Goal: Information Seeking & Learning: Learn about a topic

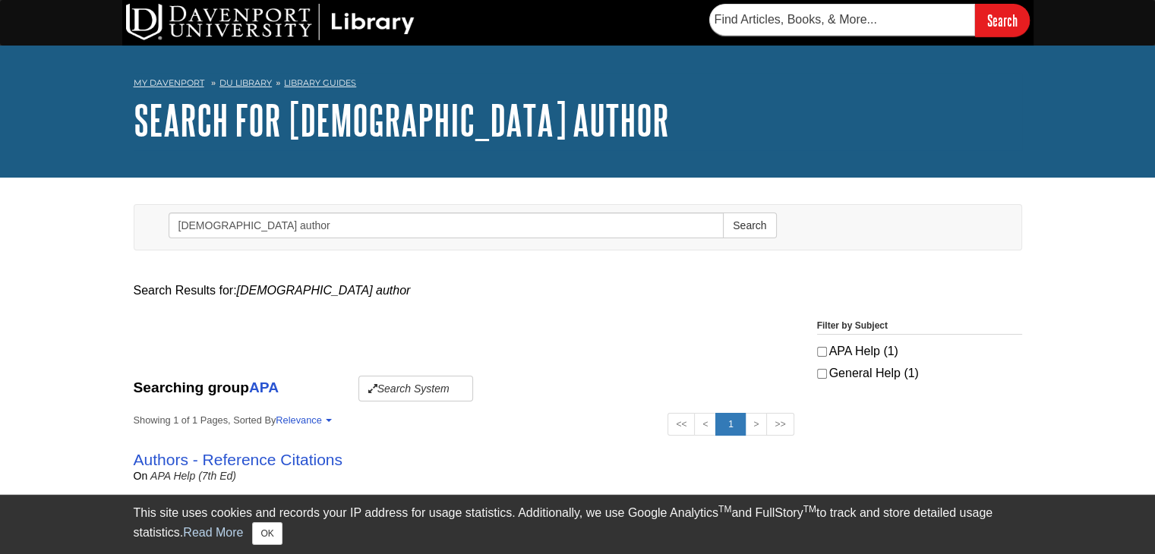
scroll to position [152, 0]
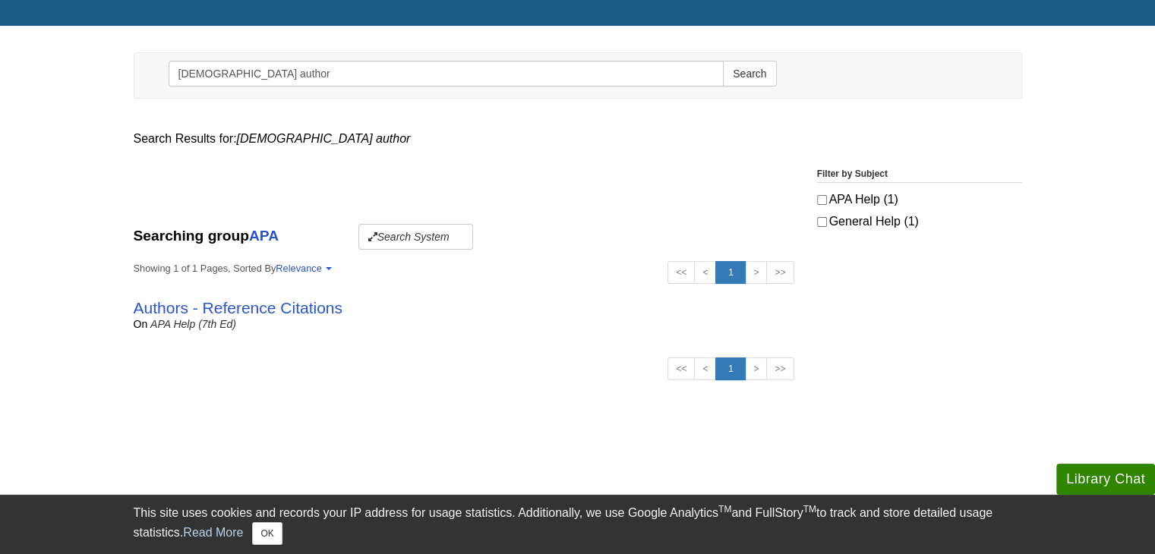
click at [391, 314] on div "Authors - Reference Citations on APA Help (7th Ed)" at bounding box center [464, 314] width 661 height 33
click at [308, 310] on link "Authors - Reference Citations" at bounding box center [238, 307] width 209 height 17
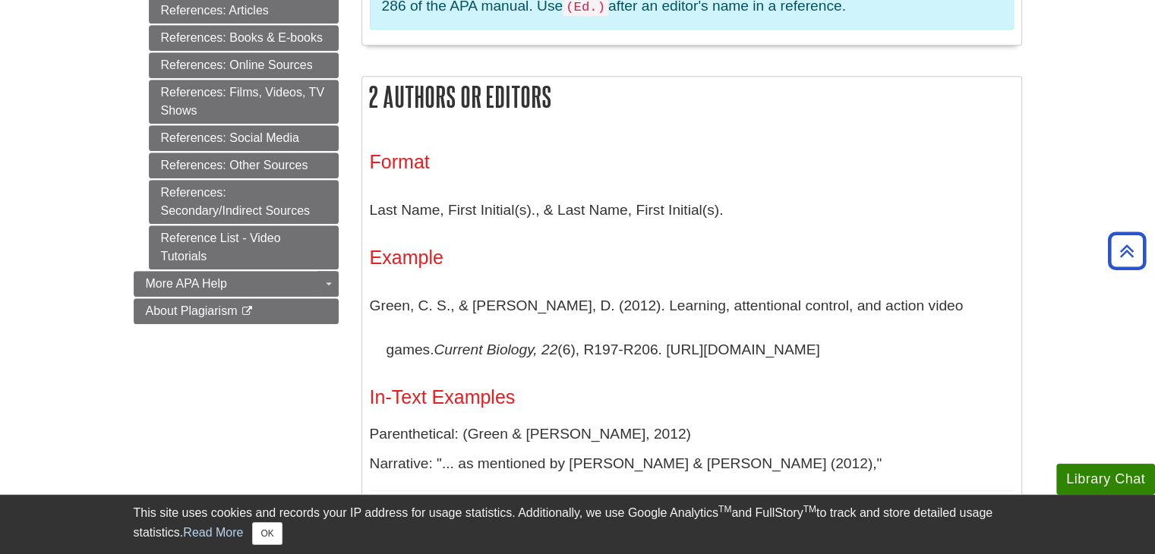
scroll to position [835, 0]
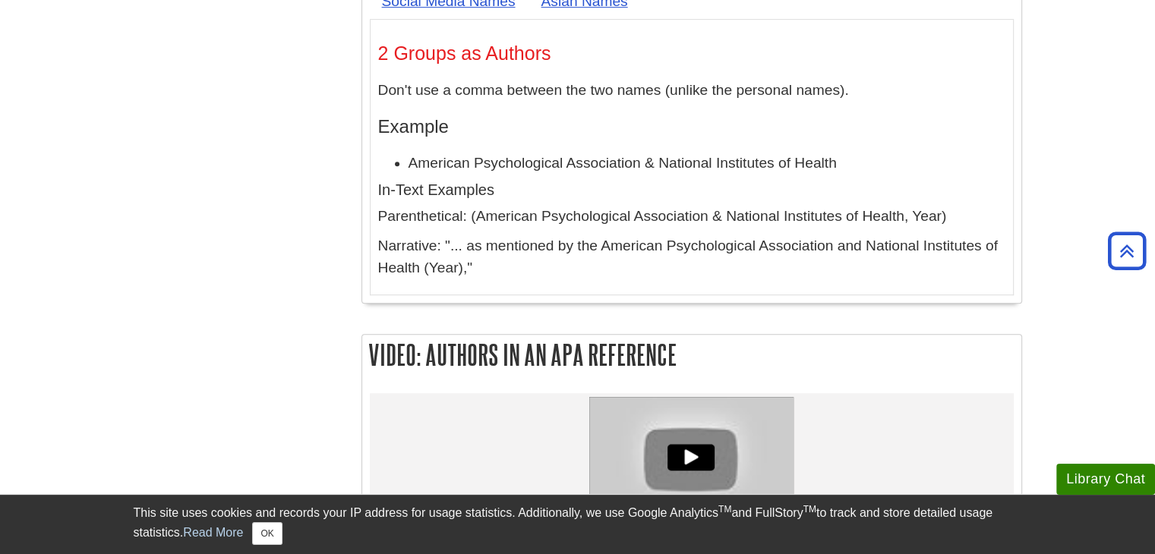
scroll to position [6531, 0]
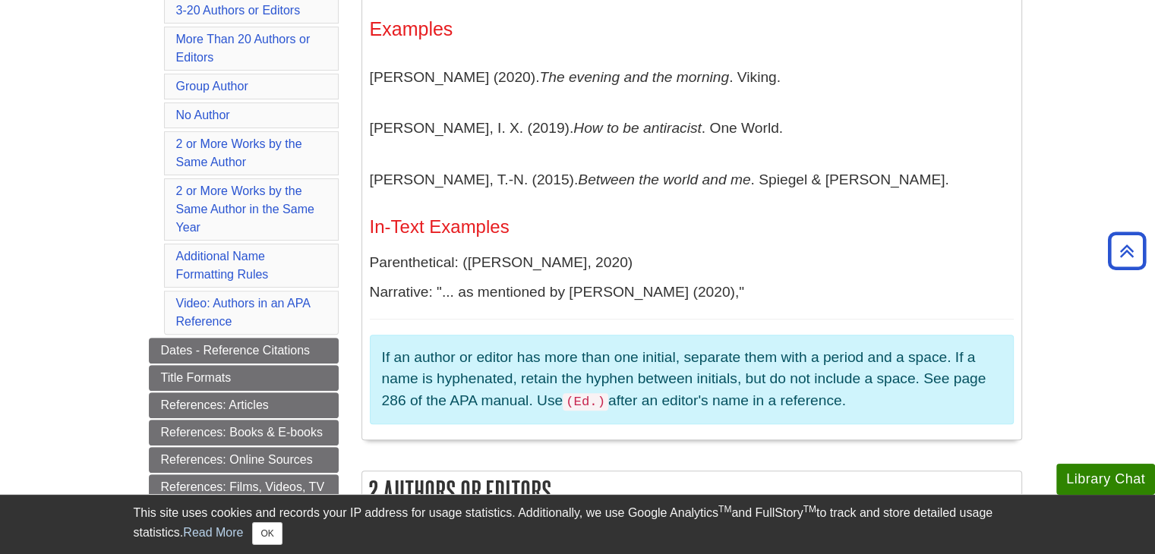
scroll to position [456, 0]
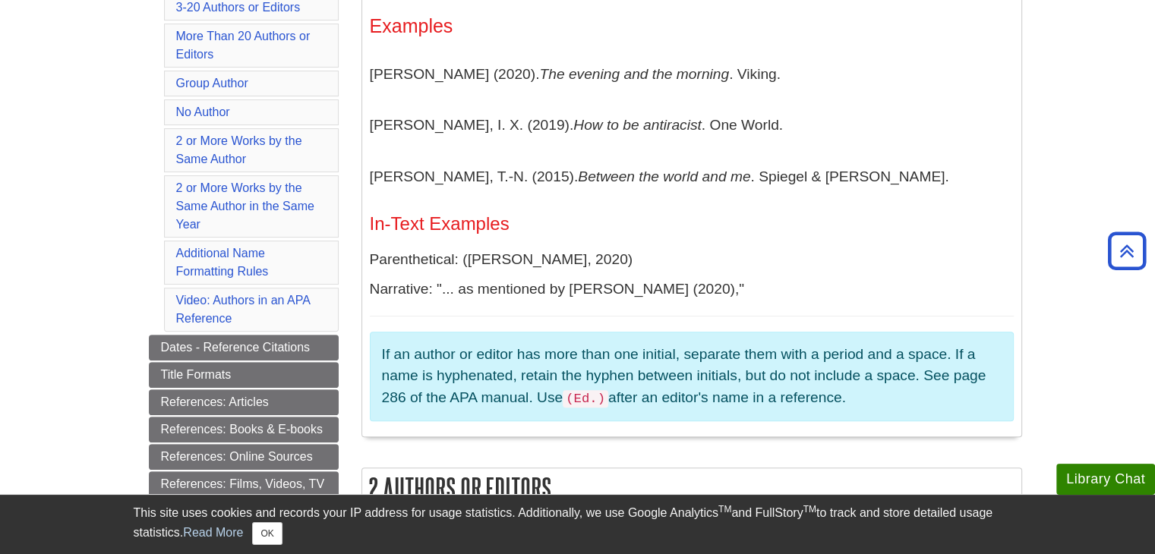
drag, startPoint x: 675, startPoint y: 400, endPoint x: 683, endPoint y: 399, distance: 8.5
click at [676, 400] on p "If an author or editor has more than one initial, separate them with a period a…" at bounding box center [692, 377] width 620 height 66
drag, startPoint x: 811, startPoint y: 390, endPoint x: 865, endPoint y: 393, distance: 54.0
click at [814, 390] on p "If an author or editor has more than one initial, separate them with a period a…" at bounding box center [692, 377] width 620 height 66
drag, startPoint x: 895, startPoint y: 392, endPoint x: 910, endPoint y: 393, distance: 15.2
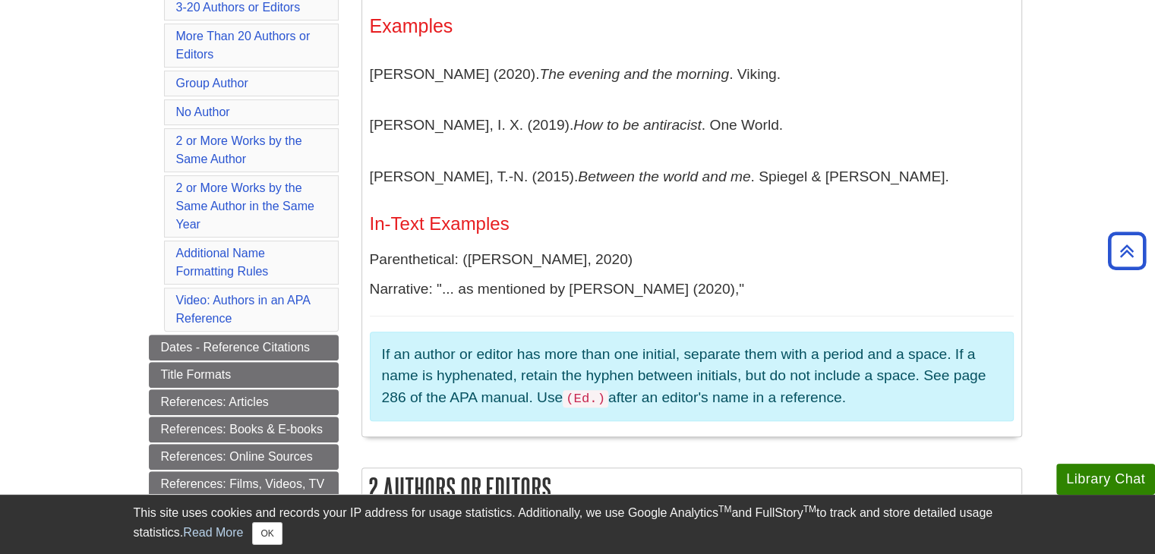
click at [899, 393] on p "If an author or editor has more than one initial, separate them with a period a…" at bounding box center [692, 377] width 620 height 66
drag, startPoint x: 914, startPoint y: 391, endPoint x: 691, endPoint y: 425, distance: 225.0
click at [902, 391] on p "If an author or editor has more than one initial, separate them with a period a…" at bounding box center [692, 377] width 620 height 66
drag, startPoint x: 752, startPoint y: 388, endPoint x: 759, endPoint y: 392, distance: 7.8
click at [756, 390] on p "If an author or editor has more than one initial, separate them with a period a…" at bounding box center [692, 377] width 620 height 66
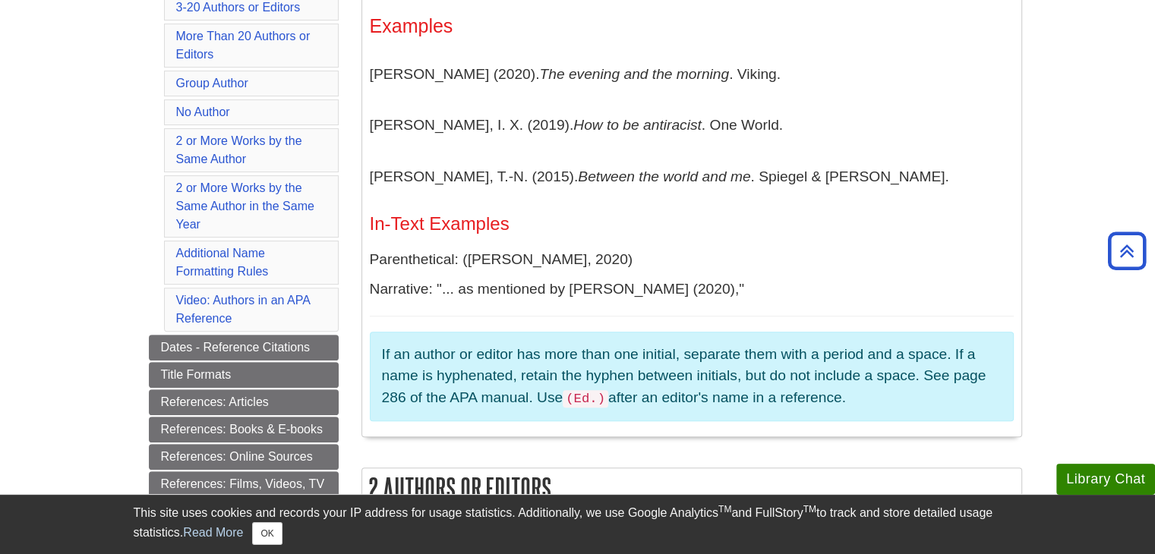
click at [846, 397] on p "If an author or editor has more than one initial, separate them with a period a…" at bounding box center [692, 377] width 620 height 66
click at [878, 384] on p "If an author or editor has more than one initial, separate them with a period a…" at bounding box center [692, 377] width 620 height 66
click at [272, 532] on button "OK" at bounding box center [267, 533] width 30 height 23
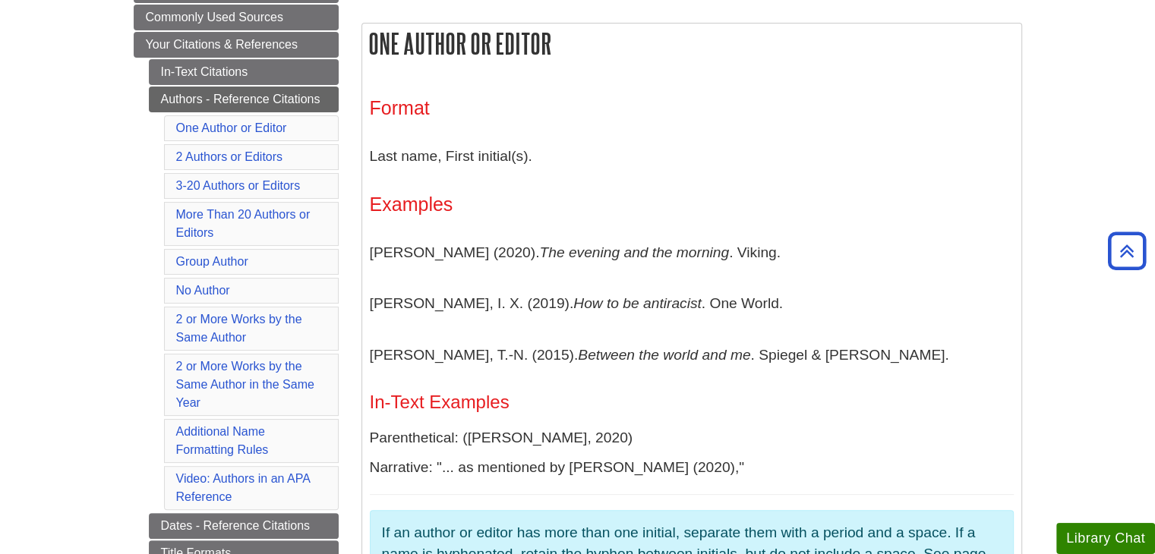
scroll to position [304, 0]
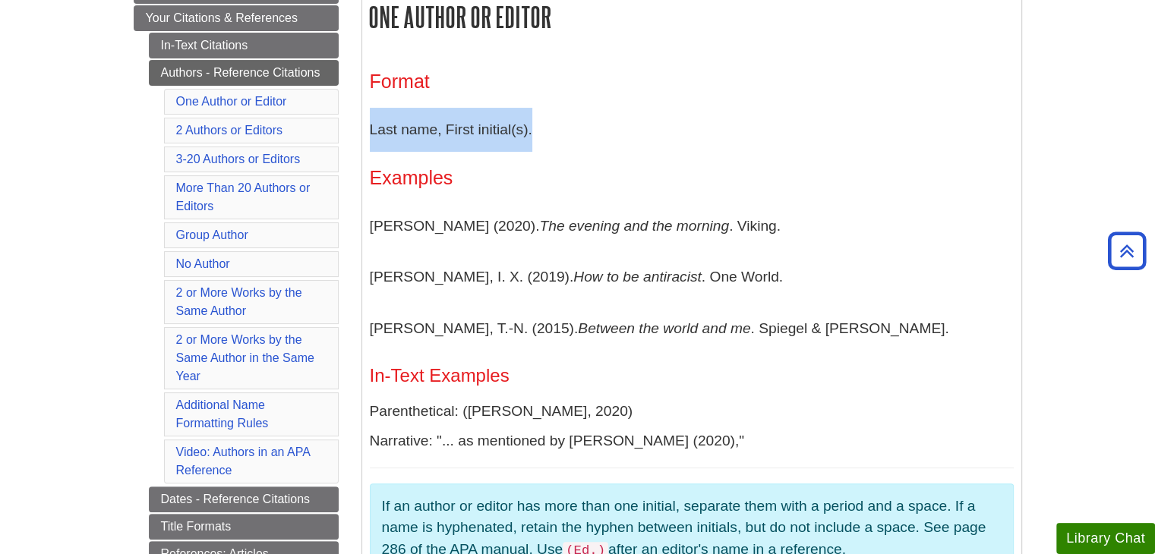
drag, startPoint x: 428, startPoint y: 131, endPoint x: 564, endPoint y: 125, distance: 135.3
click at [564, 125] on p "Last name, First initial(s)." at bounding box center [692, 130] width 644 height 44
click at [579, 138] on p "Last name, First initial(s)." at bounding box center [692, 130] width 644 height 44
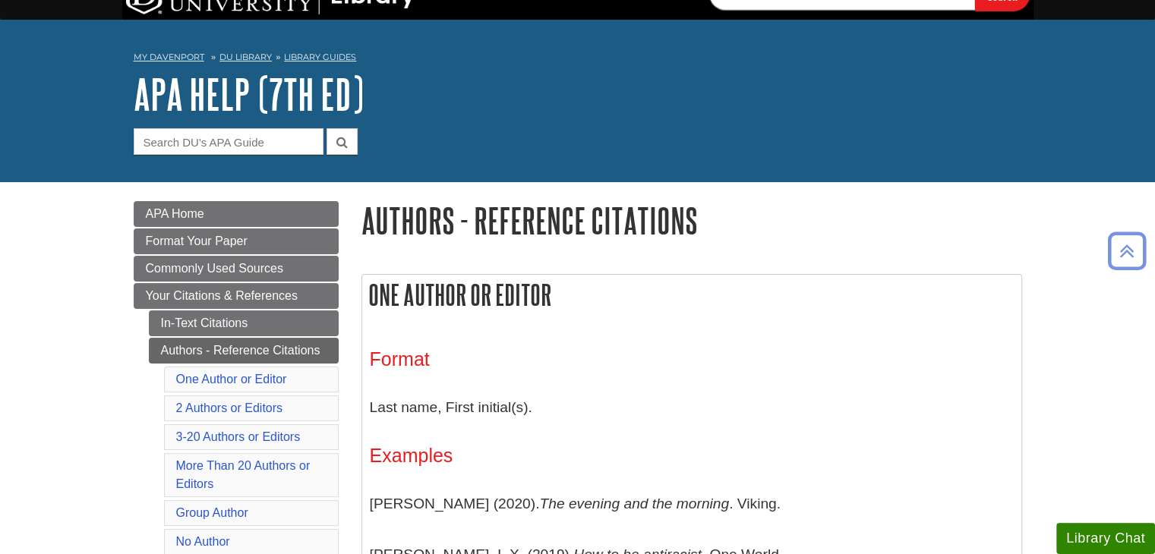
scroll to position [0, 0]
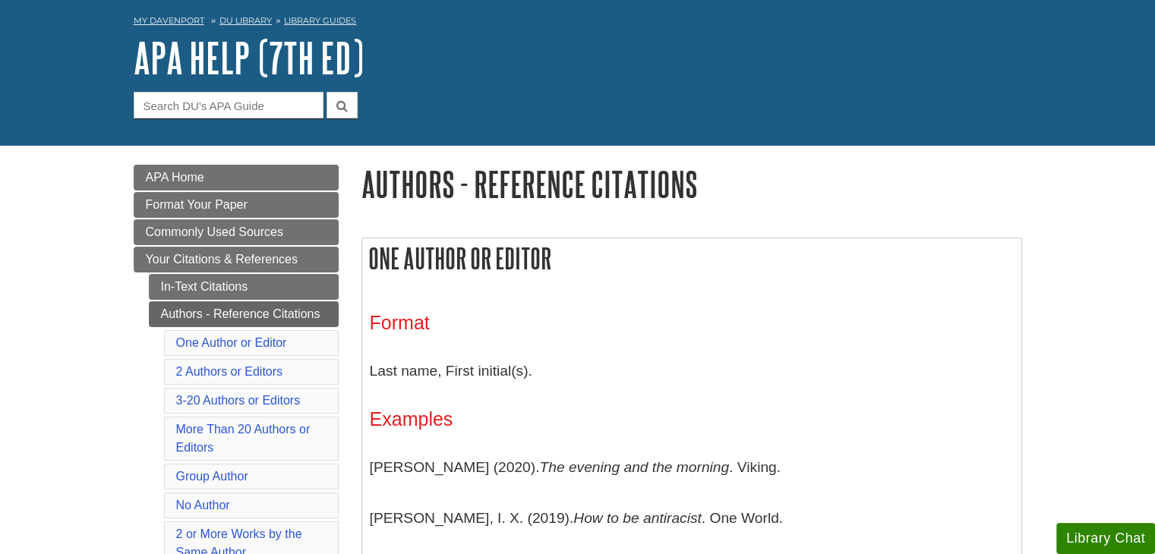
scroll to position [152, 0]
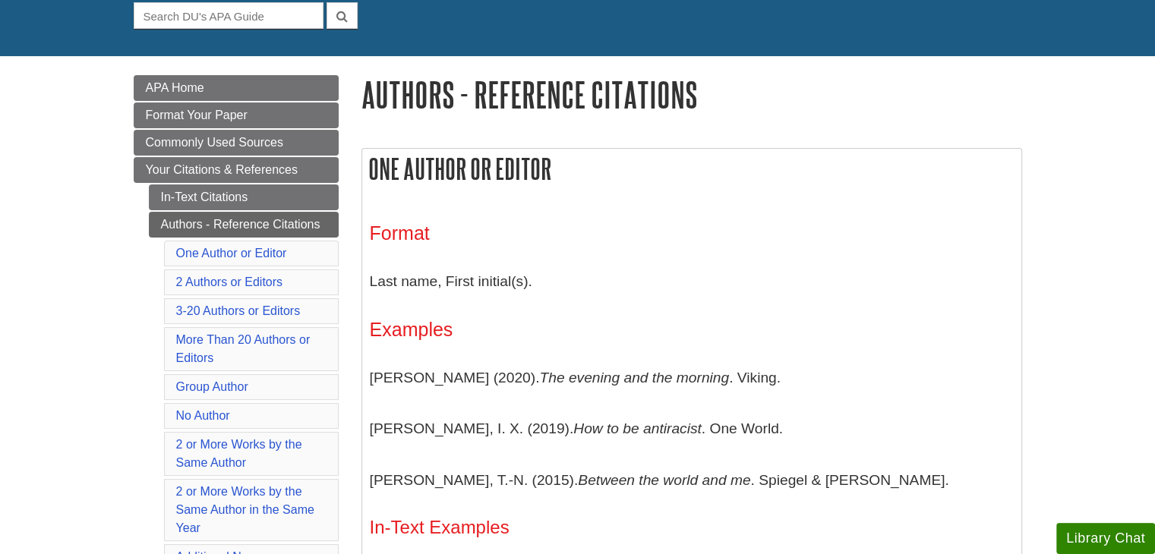
click at [518, 93] on h1 "Authors - Reference Citations" at bounding box center [691, 94] width 661 height 39
